Goal: Task Accomplishment & Management: Use online tool/utility

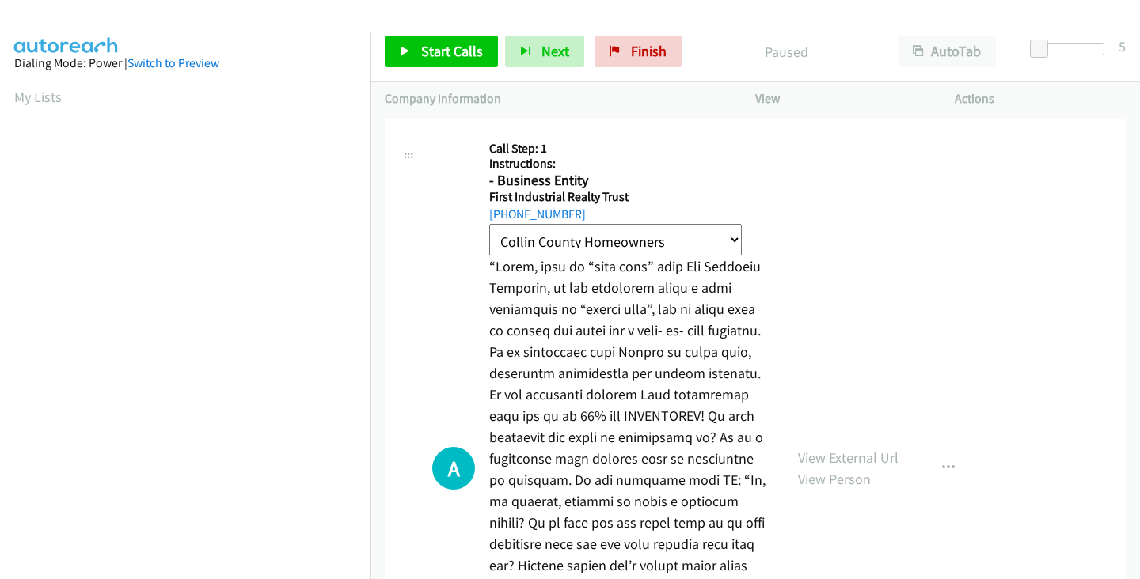
select select "Collin County Homeowners"
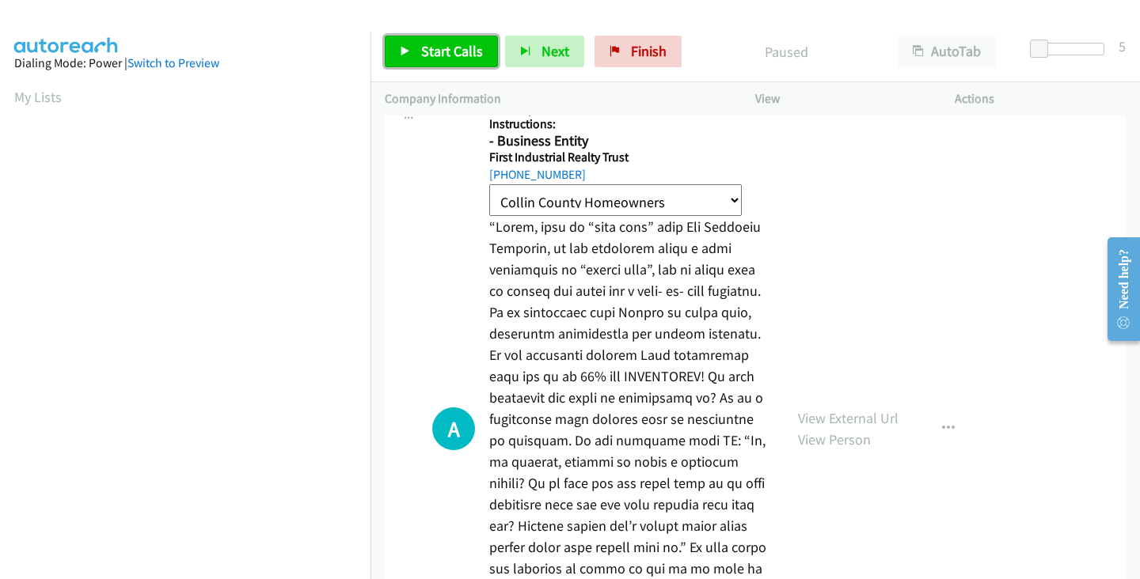
click at [443, 46] on span "Start Calls" at bounding box center [452, 51] width 62 height 18
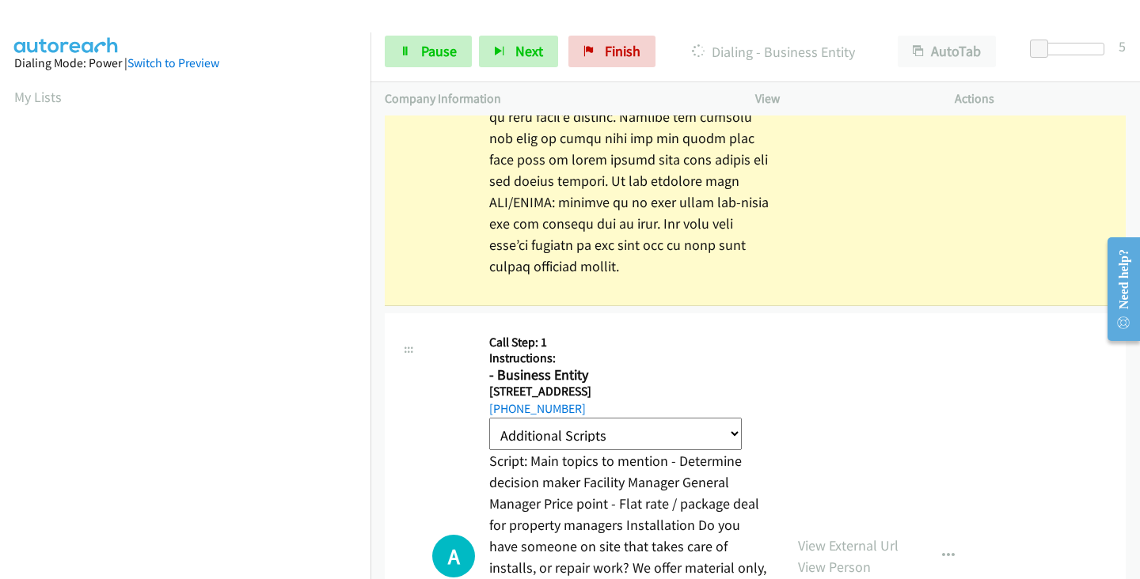
scroll to position [516, 0]
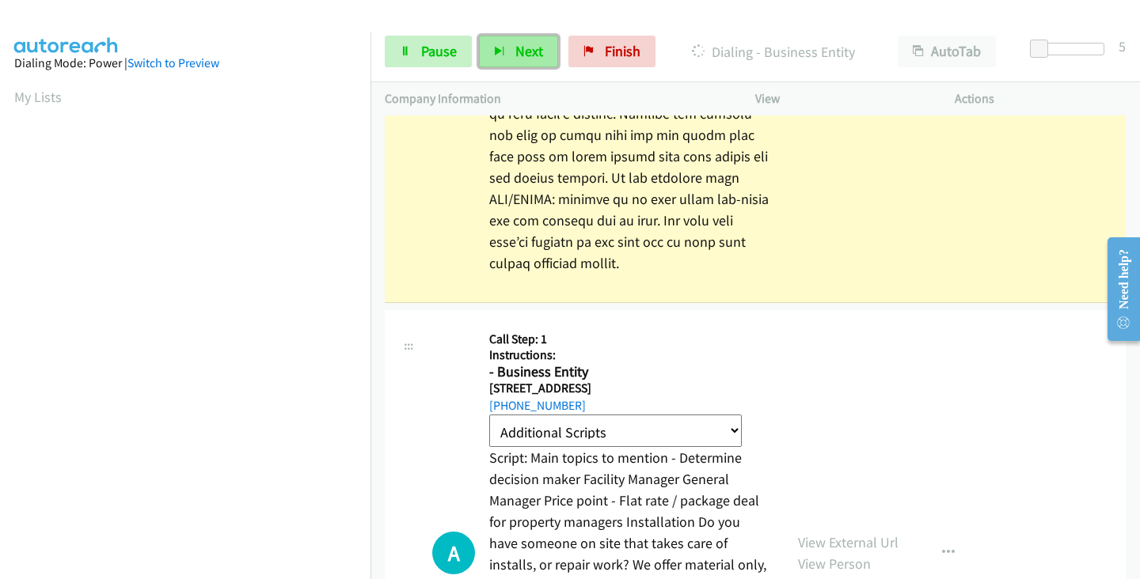
click at [528, 44] on span "Next" at bounding box center [529, 51] width 28 height 18
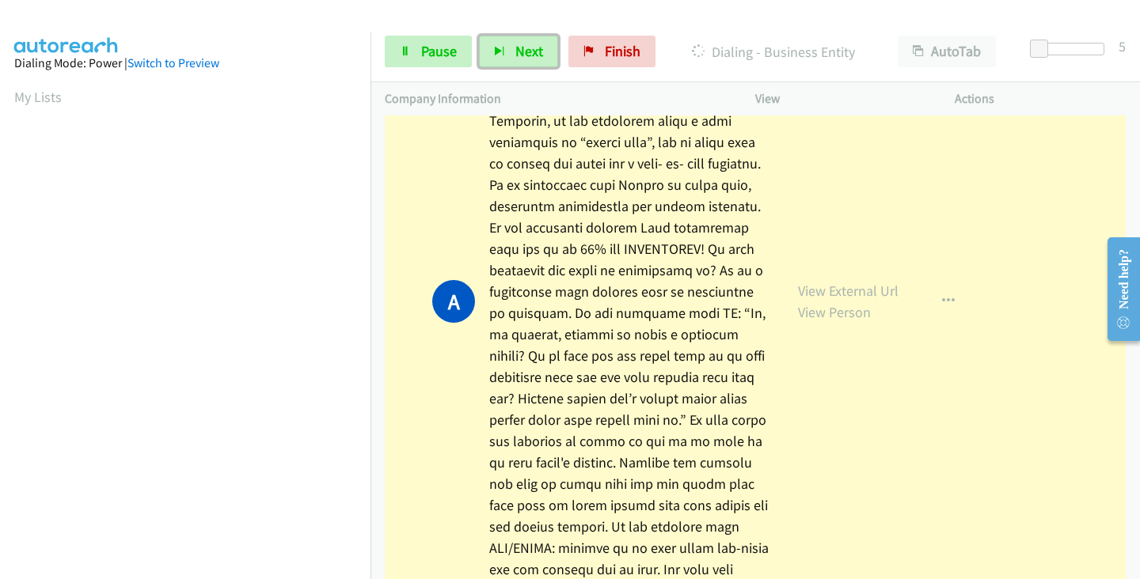
scroll to position [0, 0]
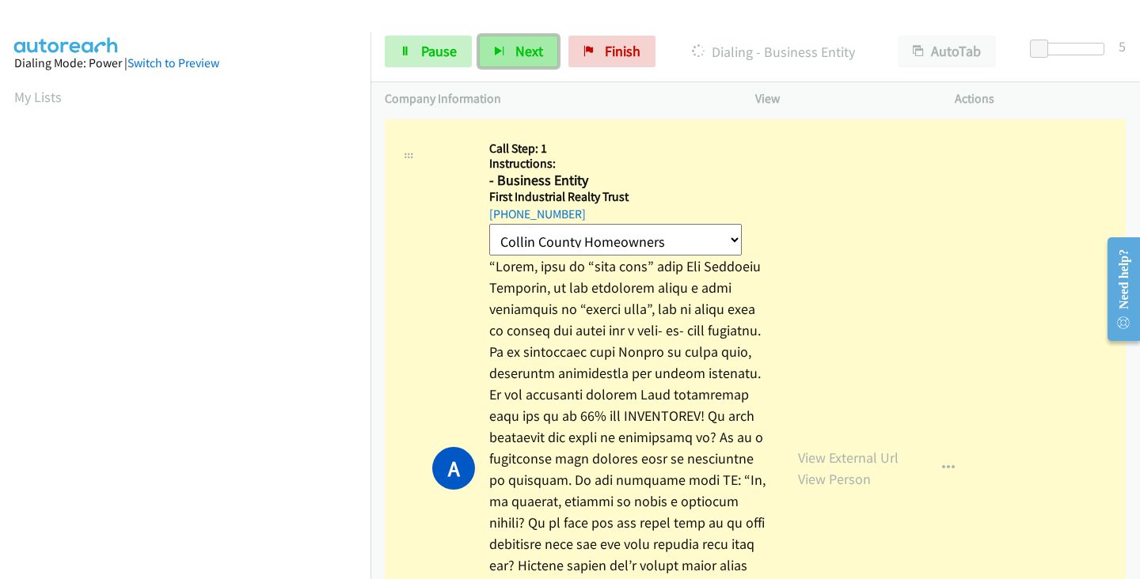
click at [530, 57] on span "Next" at bounding box center [529, 51] width 28 height 18
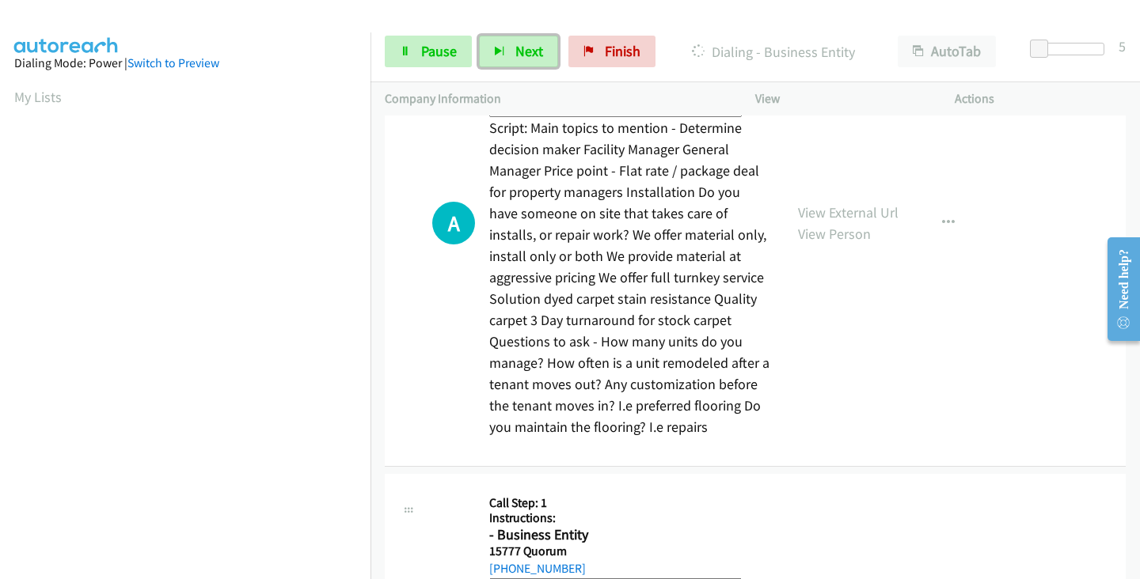
scroll to position [1342, 0]
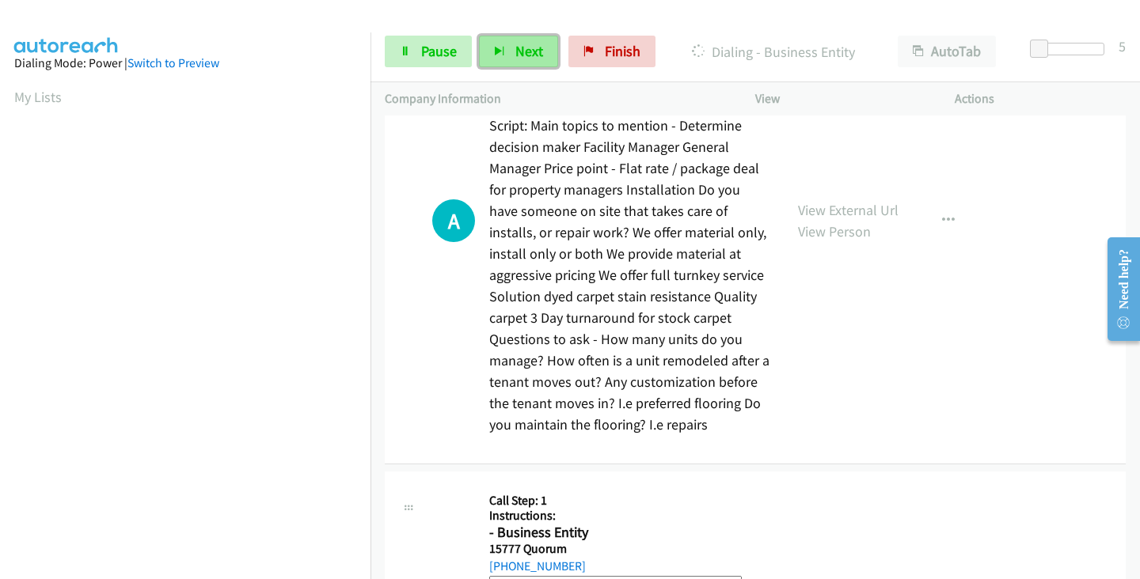
click at [536, 55] on span "Next" at bounding box center [529, 51] width 28 height 18
click at [621, 59] on span "Finish" at bounding box center [623, 51] width 36 height 18
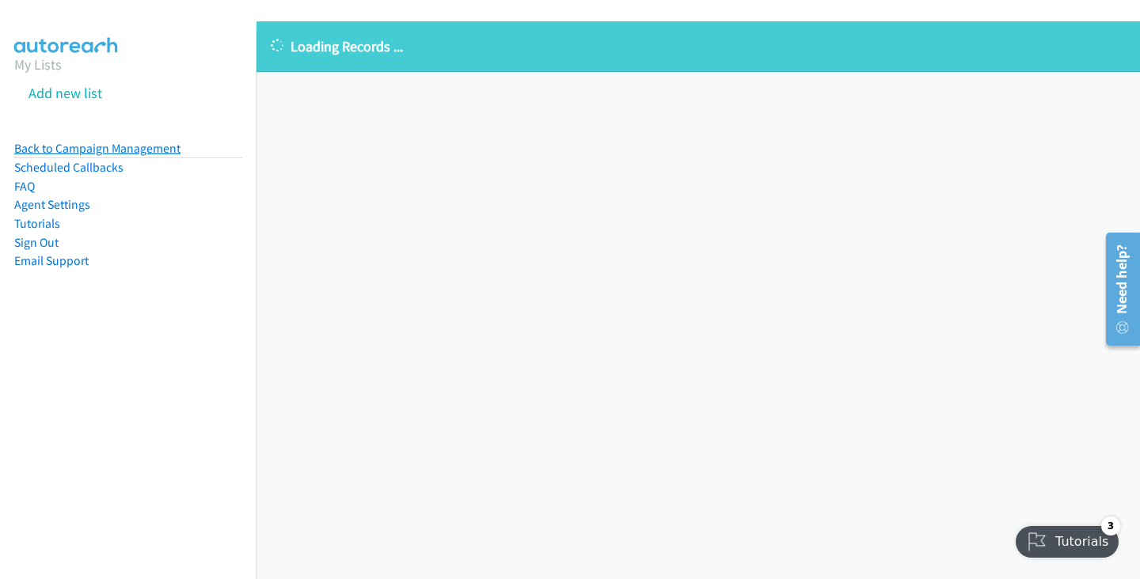
click at [107, 146] on link "Back to Campaign Management" at bounding box center [97, 148] width 166 height 15
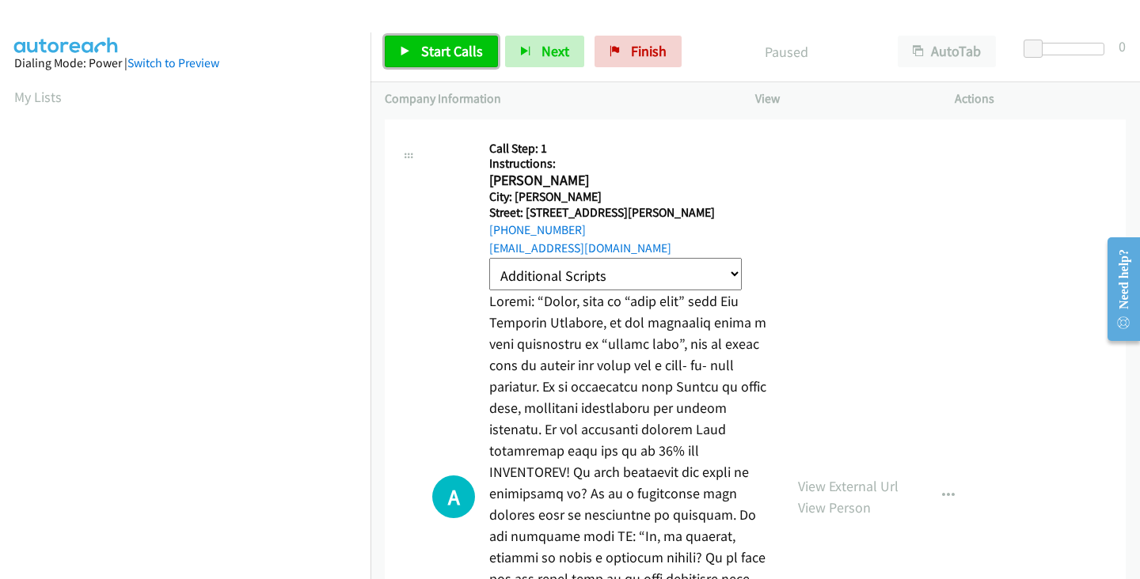
click at [446, 48] on span "Start Calls" at bounding box center [452, 51] width 62 height 18
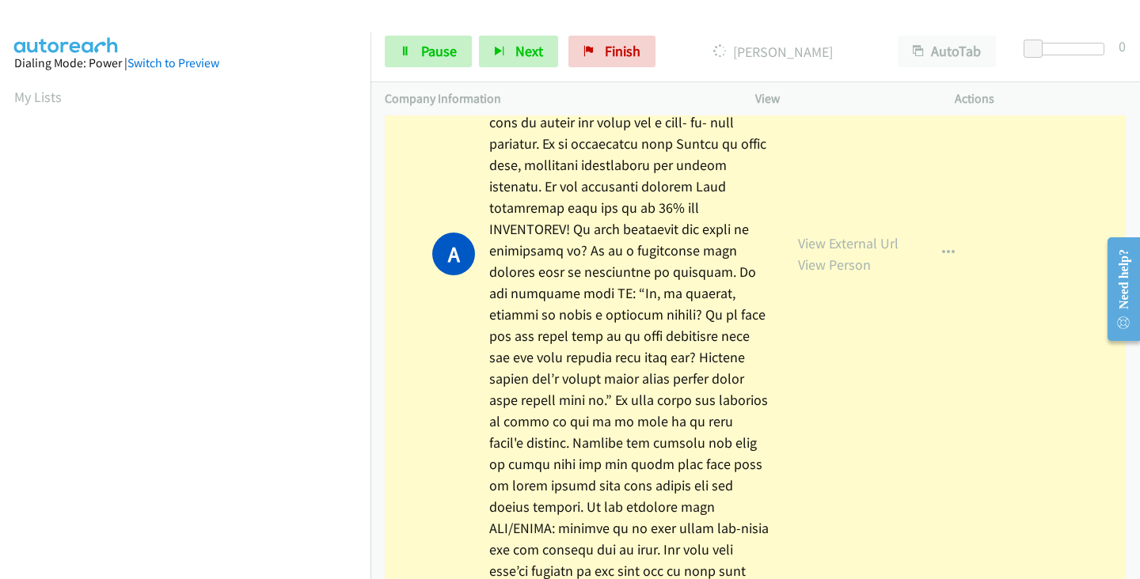
scroll to position [275, 0]
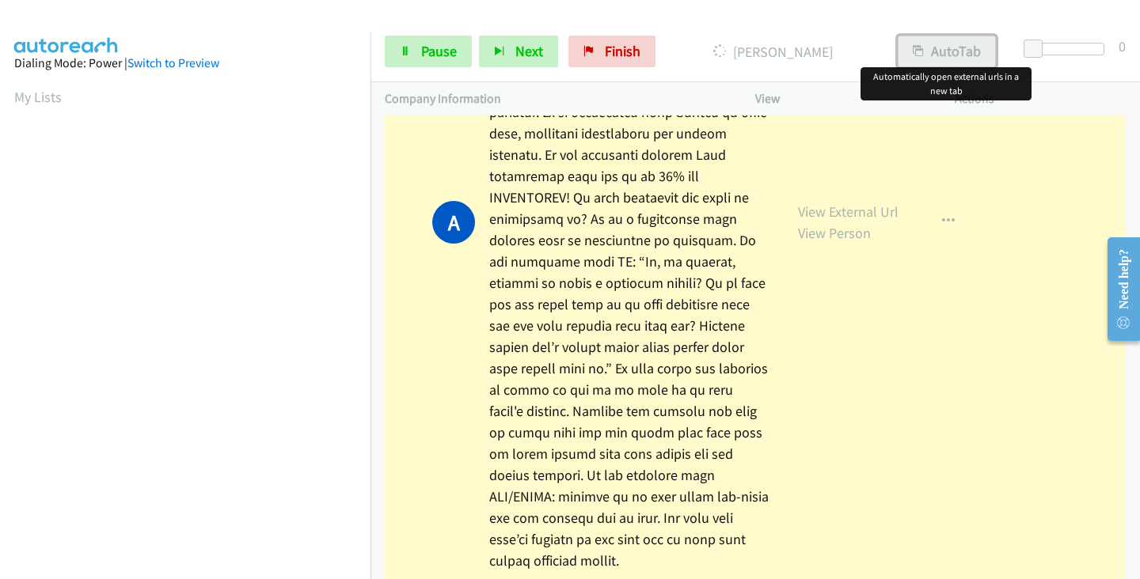
click at [959, 44] on button "AutoTab" at bounding box center [947, 52] width 98 height 32
click at [951, 48] on button "AutoTab" at bounding box center [946, 52] width 100 height 32
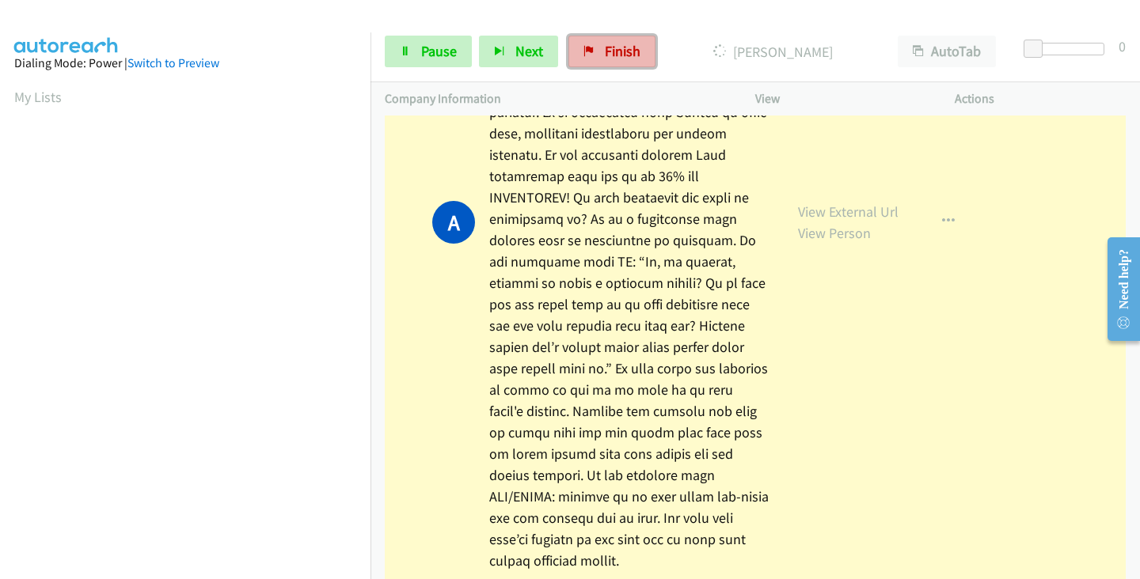
click at [597, 44] on link "Finish" at bounding box center [611, 52] width 87 height 32
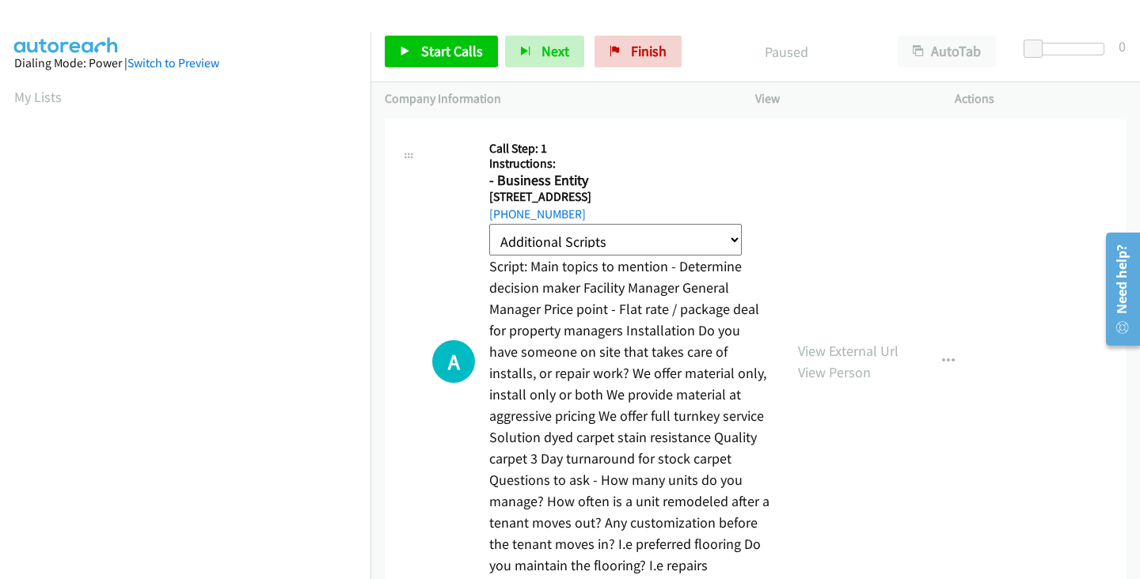
click at [832, 22] on div "Start Calls Pause Next Finish Paused AutoTab AutoTab 0" at bounding box center [754, 51] width 769 height 61
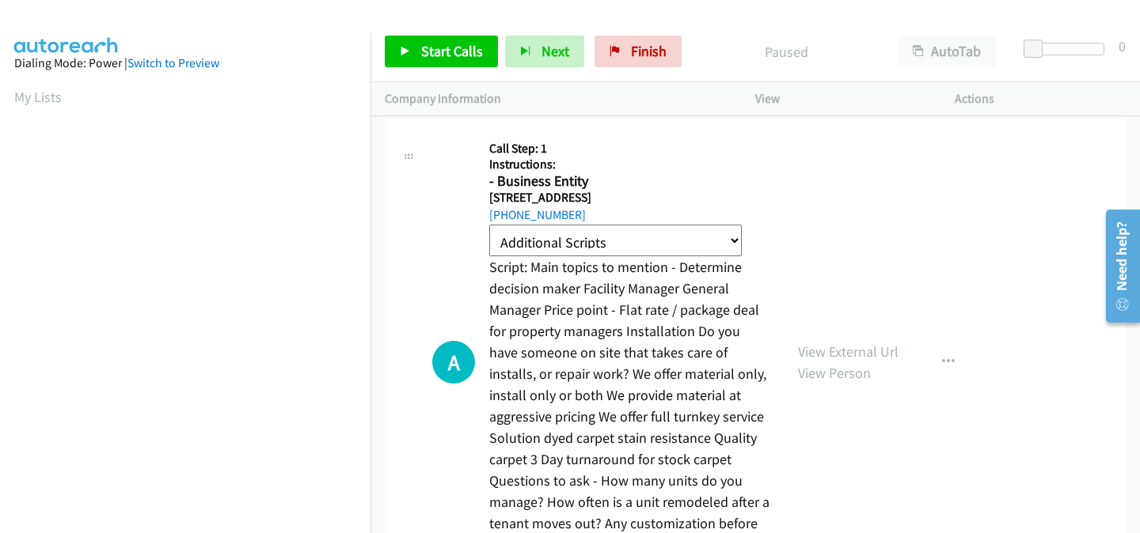
click at [420, 200] on div "A Callback Scheduled Call Step: 1 Instructions: - Business Entity 10925 Estate …" at bounding box center [584, 362] width 370 height 457
click at [420, 267] on div "A Callback Scheduled Call Step: 1 Instructions: - Business Entity 10925 Estate …" at bounding box center [584, 362] width 370 height 457
click at [730, 240] on select "Additional Scripts Collin County Homeowners Home Owners Property Management Tal…" at bounding box center [615, 241] width 252 height 32
select select "Home Owners"
click at [489, 225] on select "Additional Scripts Collin County Homeowners Home Owners Property Management Tal…" at bounding box center [615, 241] width 252 height 32
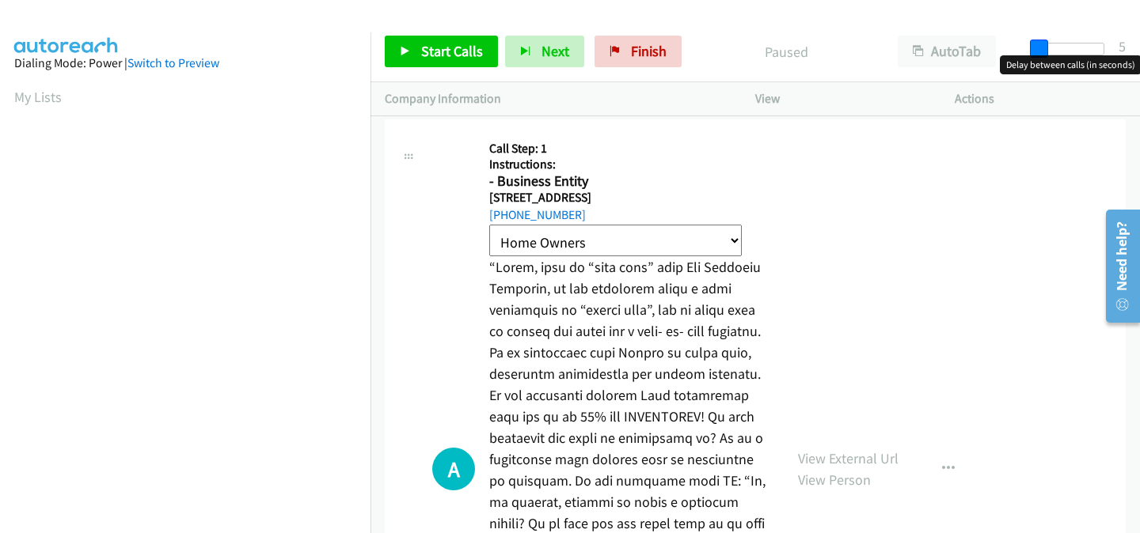
click at [1040, 48] on span at bounding box center [1039, 49] width 19 height 19
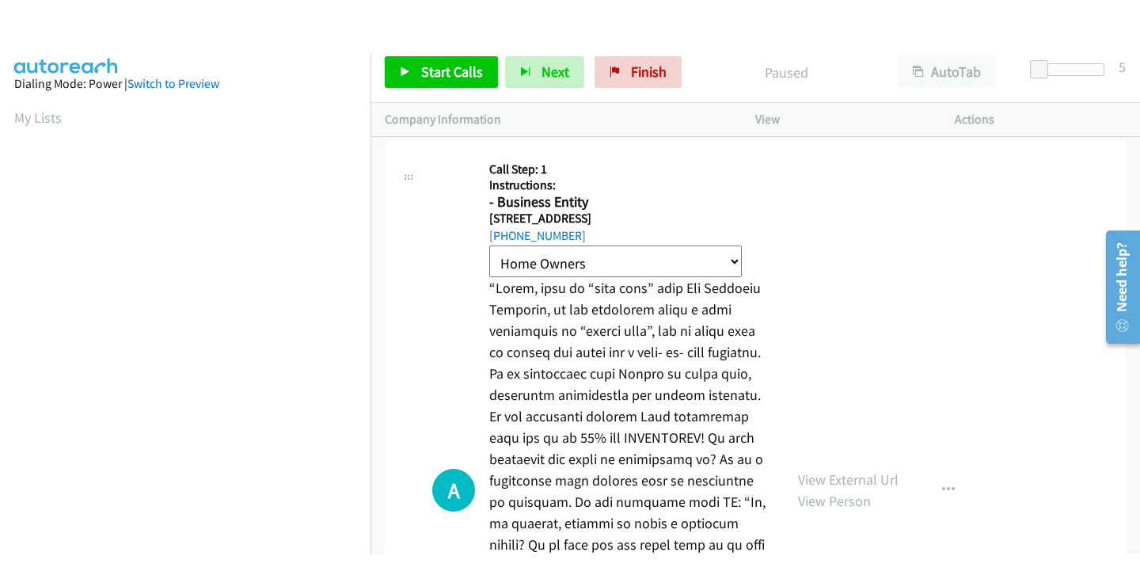
scroll to position [89, 0]
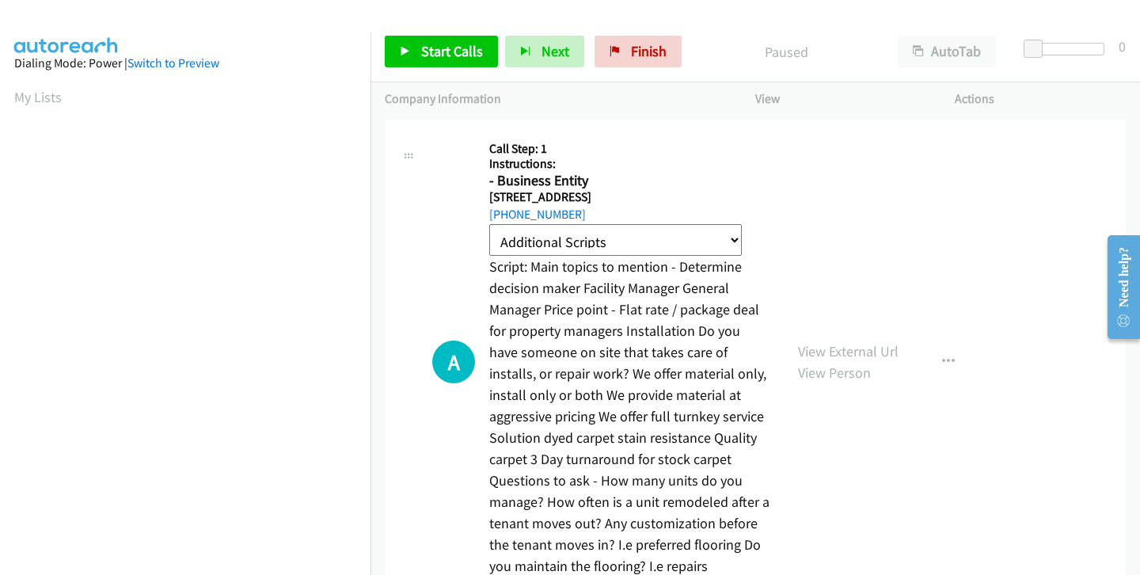
click at [978, 97] on p "Actions" at bounding box center [1040, 98] width 171 height 19
click at [992, 107] on p "Actions" at bounding box center [1040, 98] width 171 height 19
click at [978, 102] on p "Actions" at bounding box center [1040, 98] width 171 height 19
click at [775, 96] on p "View" at bounding box center [840, 98] width 171 height 19
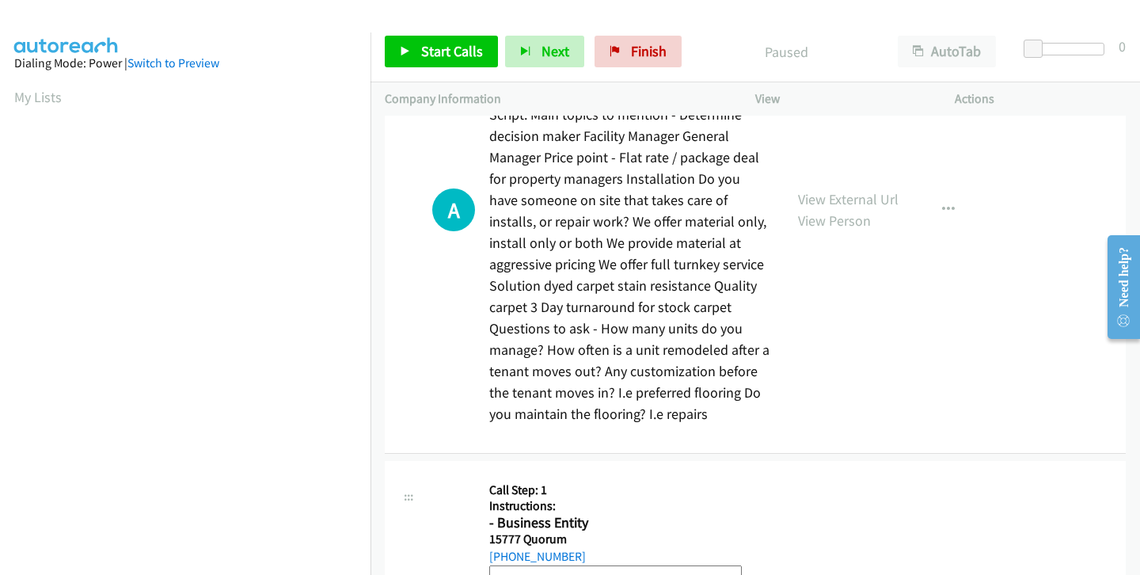
scroll to position [154, 0]
click at [949, 209] on icon "button" at bounding box center [948, 208] width 13 height 13
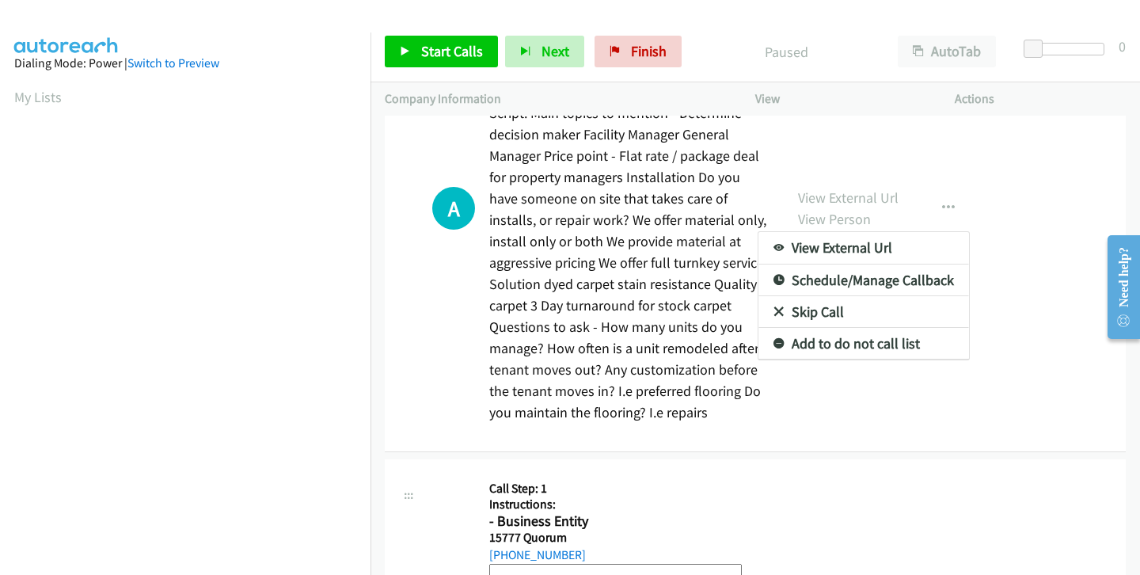
click at [970, 441] on div at bounding box center [570, 287] width 1140 height 575
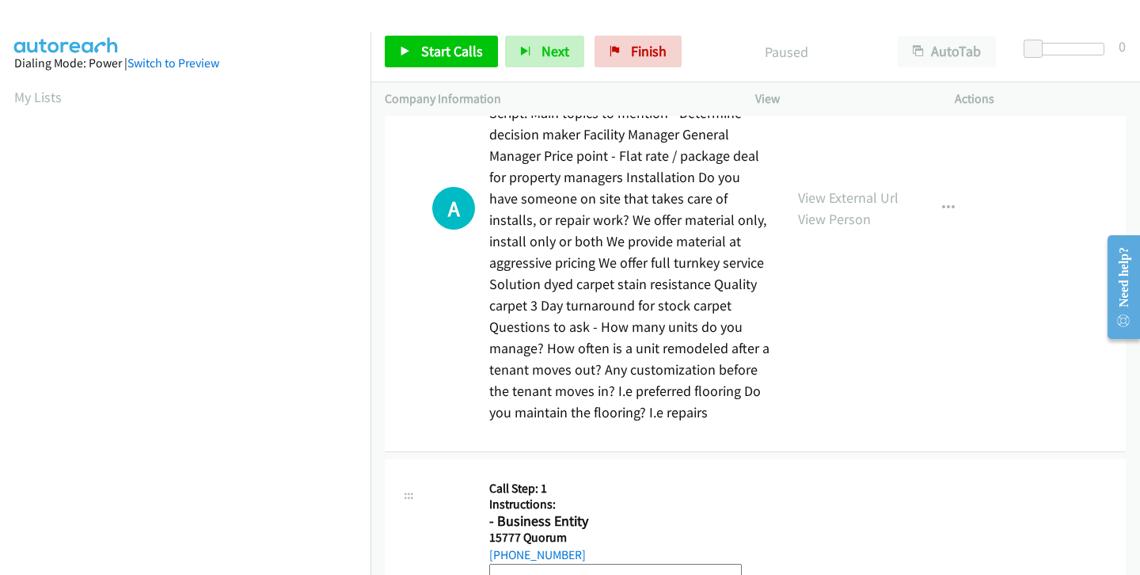
click at [445, 299] on div "A Callback Scheduled Call Step: 1 Instructions: - Business Entity 10925 Estate …" at bounding box center [600, 208] width 337 height 457
click at [323, 76] on aside "Dialing Mode: Power | Switch to Preview My Lists" at bounding box center [185, 470] width 370 height 876
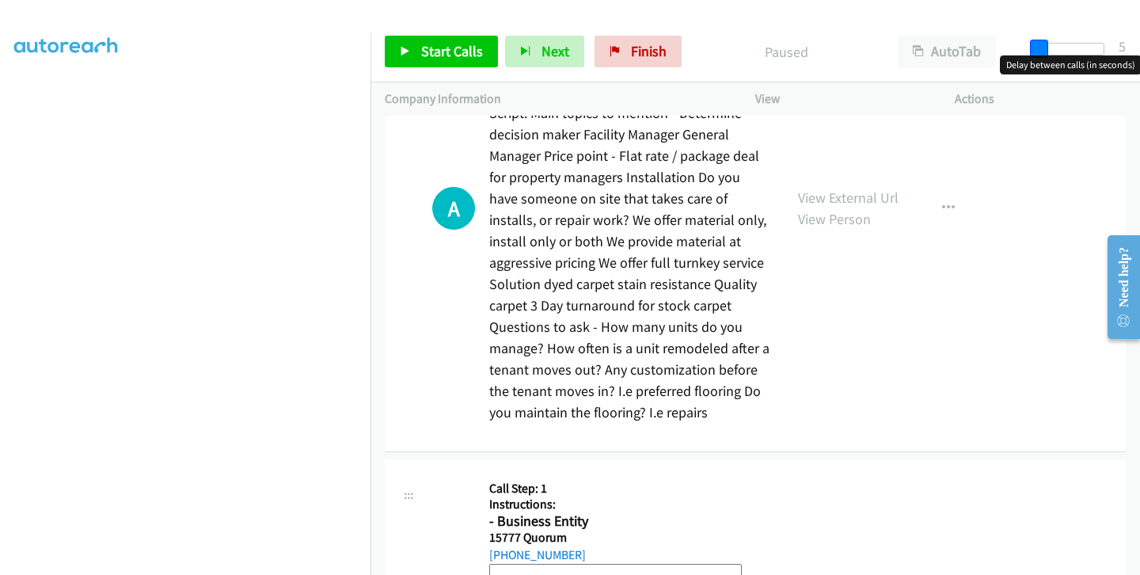
click at [1042, 46] on span at bounding box center [1039, 49] width 19 height 19
click at [431, 49] on span "Start Calls" at bounding box center [452, 51] width 62 height 18
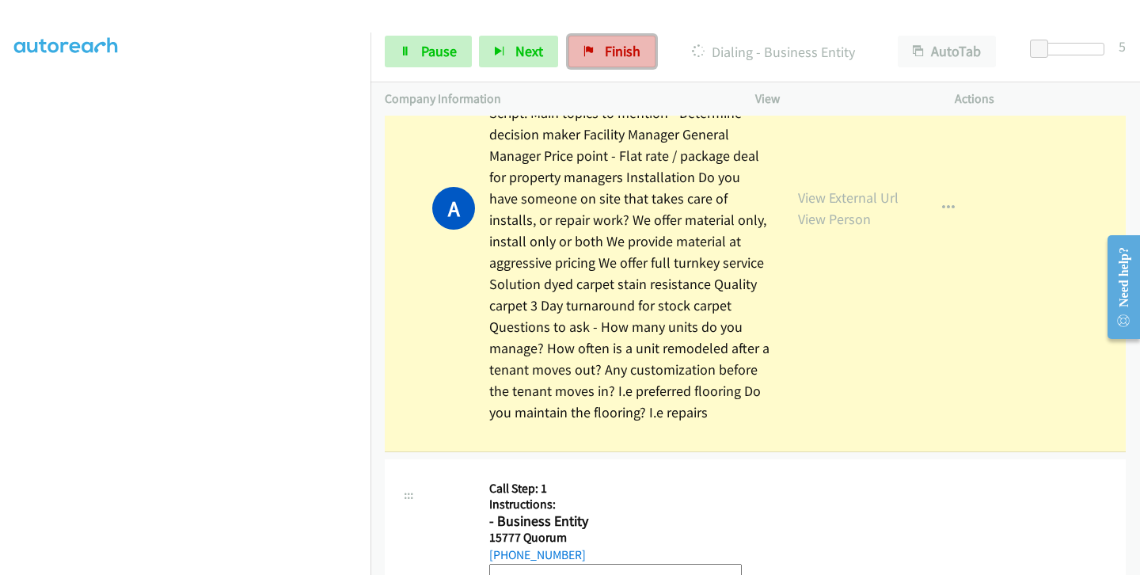
click at [639, 48] on link "Finish" at bounding box center [611, 52] width 87 height 32
click at [583, 48] on icon at bounding box center [588, 52] width 11 height 11
